Goal: Task Accomplishment & Management: Manage account settings

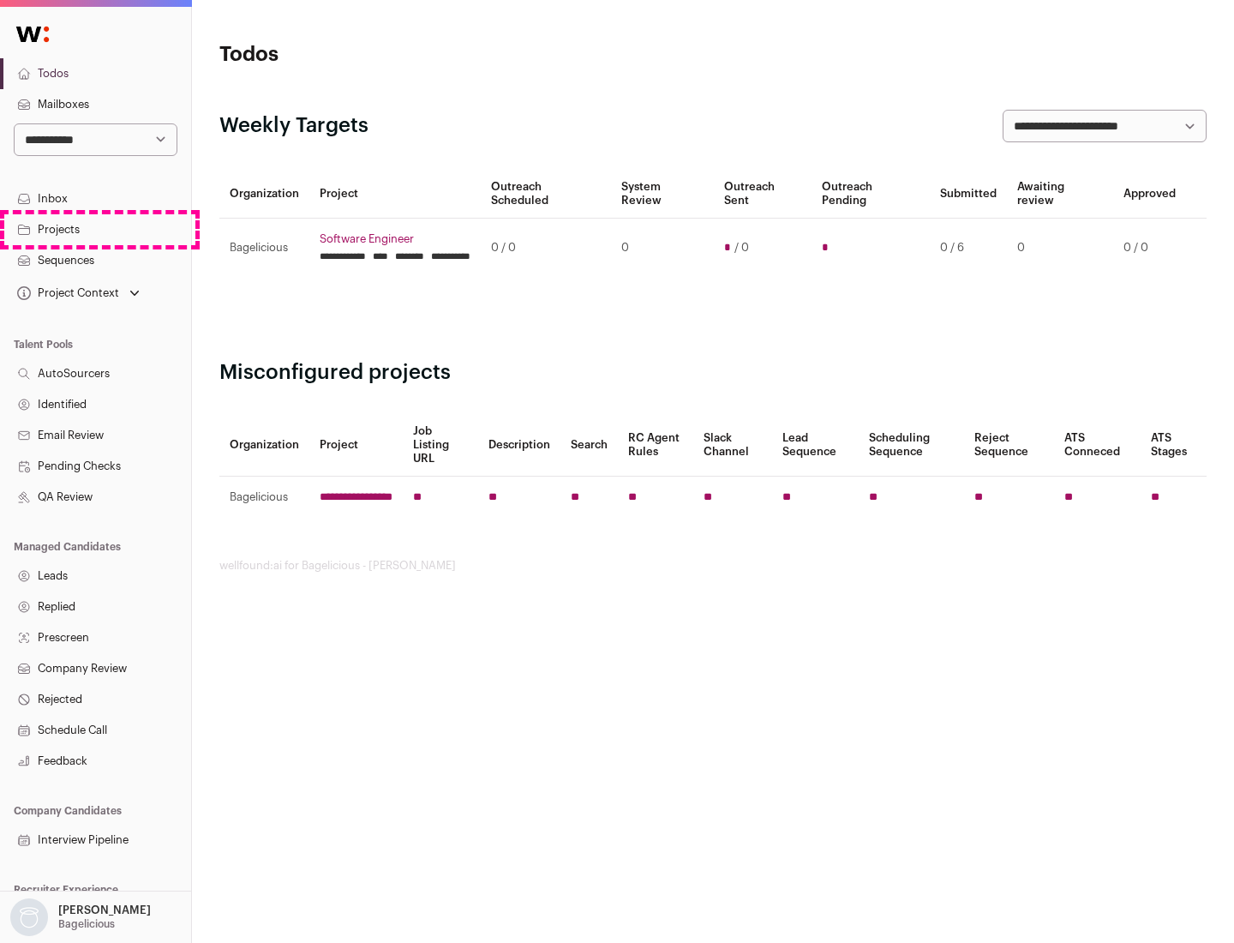
click at [95, 229] on link "Projects" at bounding box center [95, 229] width 191 height 31
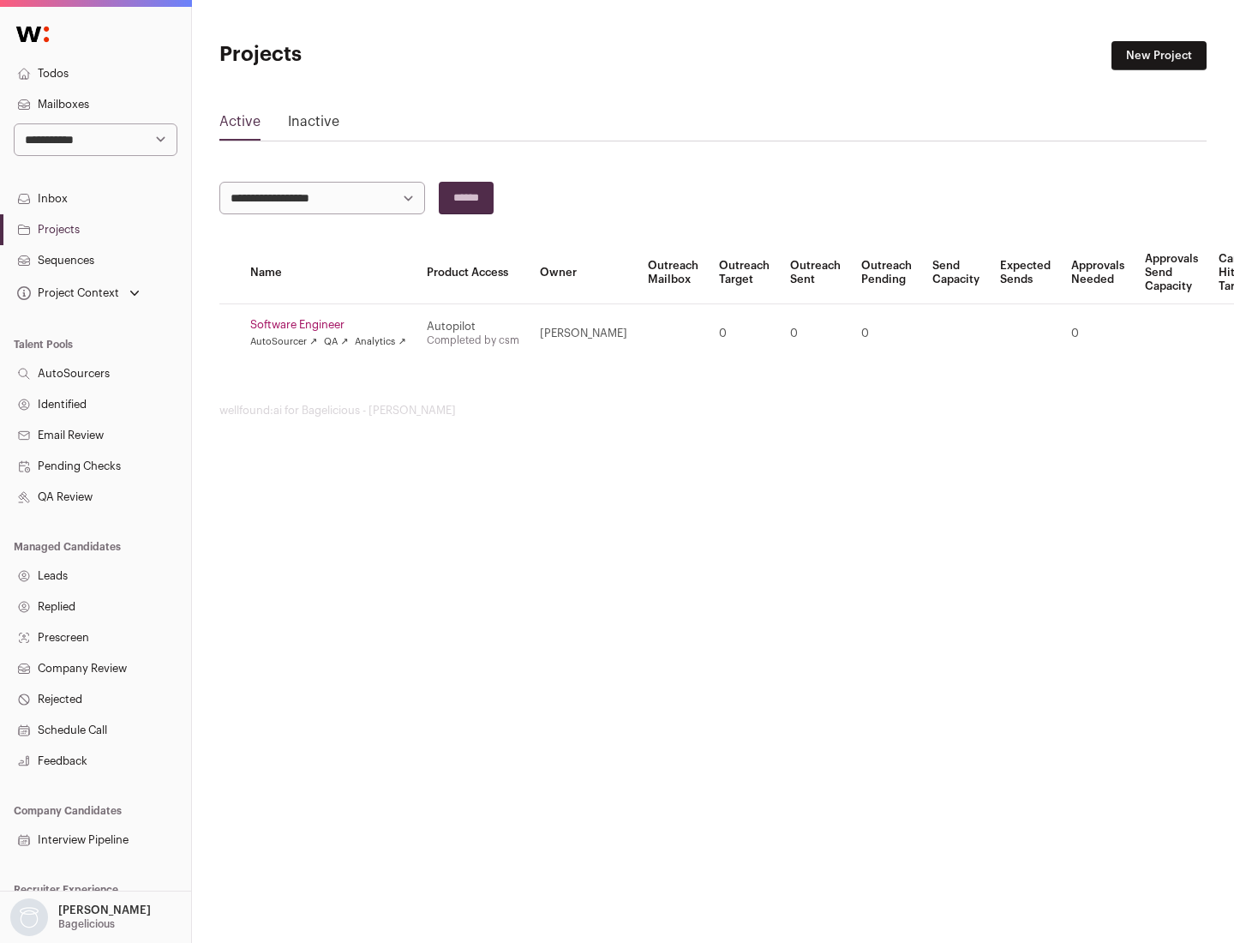
click at [333, 325] on link "Software Engineer" at bounding box center [328, 325] width 156 height 14
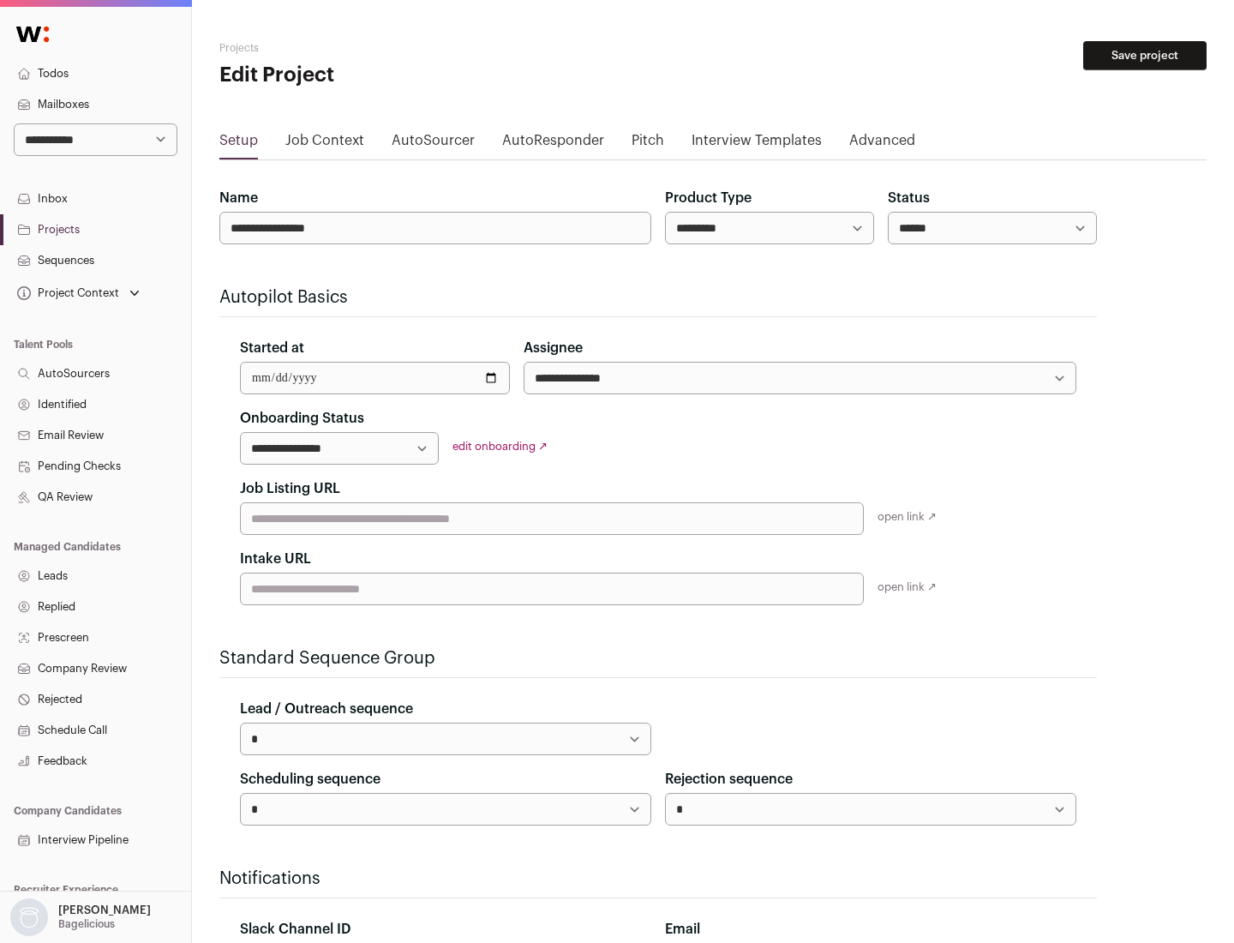
click at [1145, 56] on button "Save project" at bounding box center [1145, 55] width 123 height 29
